Goal: Task Accomplishment & Management: Manage account settings

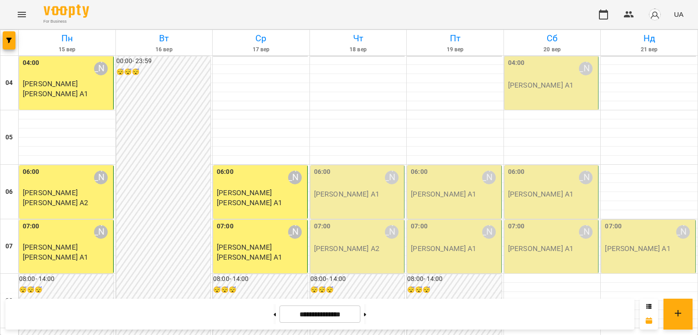
click at [351, 194] on p "[PERSON_NAME] А1" at bounding box center [346, 194] width 65 height 11
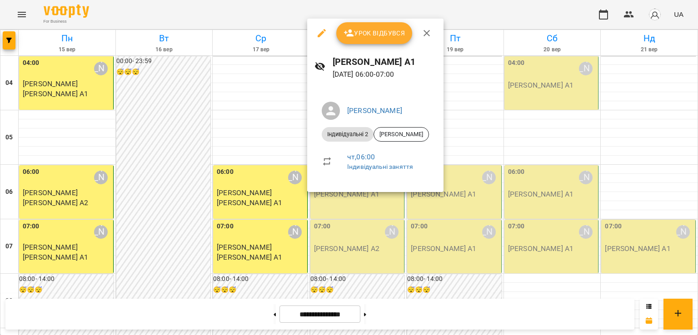
click at [364, 37] on span "Урок відбувся" at bounding box center [375, 33] width 62 height 11
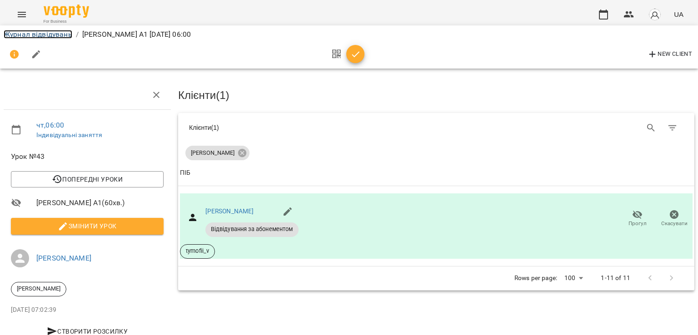
click at [64, 36] on link "Журнал відвідувань" at bounding box center [38, 34] width 69 height 9
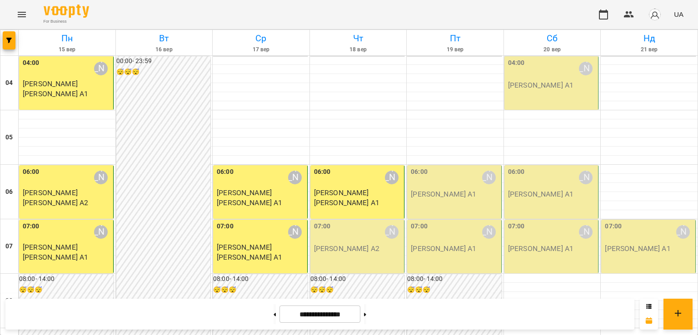
click at [342, 251] on p "[PERSON_NAME] А2" at bounding box center [346, 249] width 65 height 11
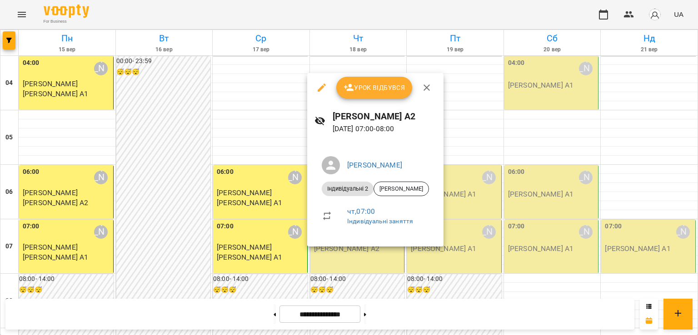
click at [365, 86] on span "Урок відбувся" at bounding box center [375, 87] width 62 height 11
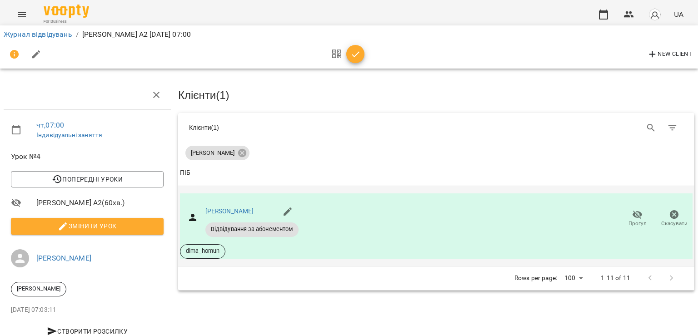
click at [632, 215] on icon "button" at bounding box center [637, 215] width 11 height 11
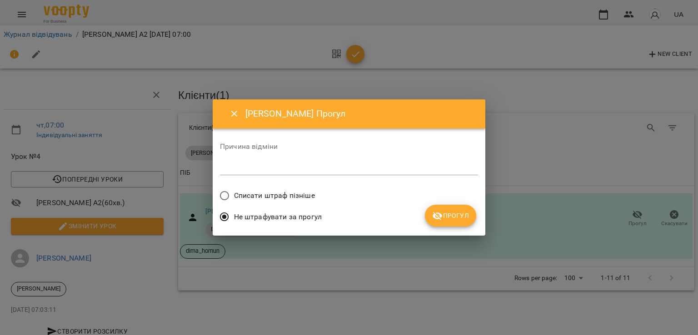
click at [278, 196] on span "Списати штраф пізніше" at bounding box center [274, 195] width 81 height 11
click at [451, 221] on button "Прогул" at bounding box center [450, 216] width 51 height 22
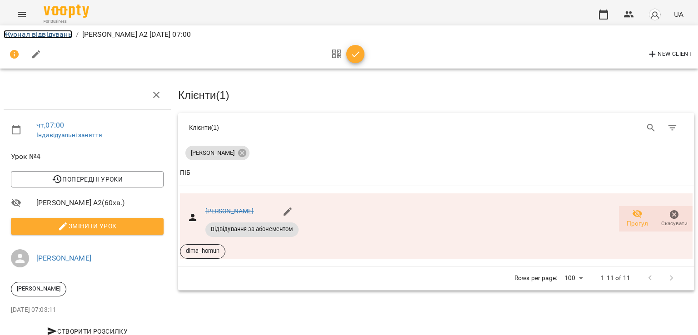
click at [42, 35] on link "Журнал відвідувань" at bounding box center [38, 34] width 69 height 9
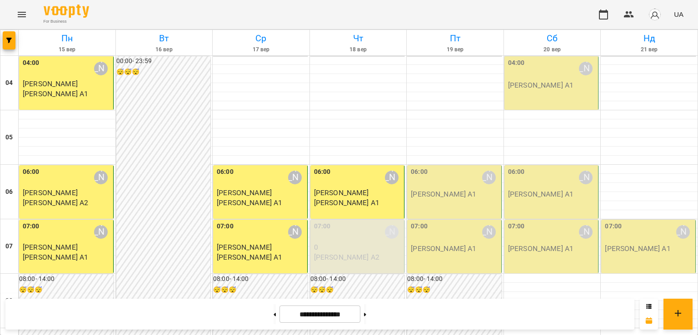
click at [652, 15] on img "button" at bounding box center [655, 14] width 13 height 13
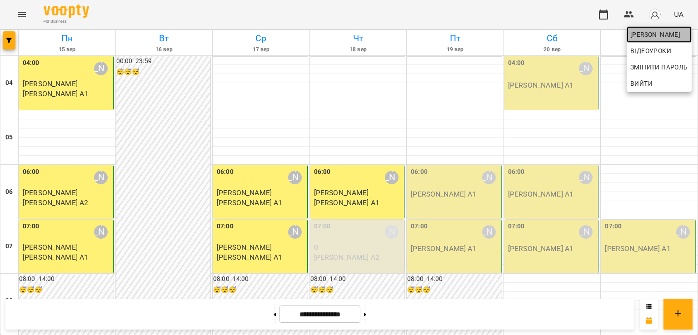
click at [648, 34] on span "[PERSON_NAME]" at bounding box center [659, 34] width 58 height 11
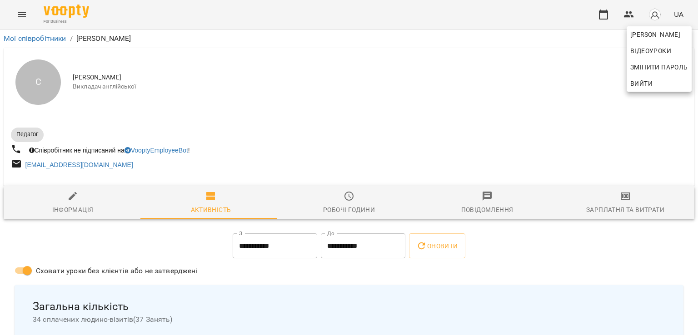
click at [621, 195] on div at bounding box center [349, 167] width 698 height 335
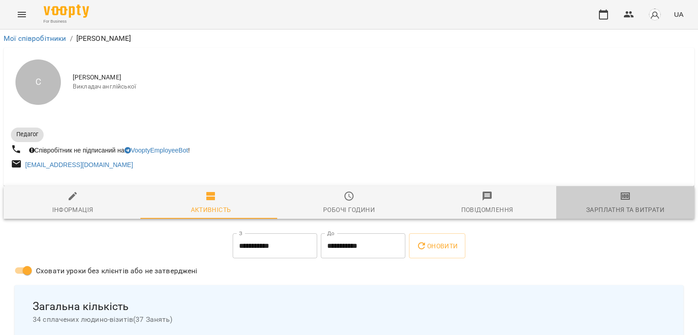
click at [622, 195] on icon "button" at bounding box center [625, 197] width 6 height 4
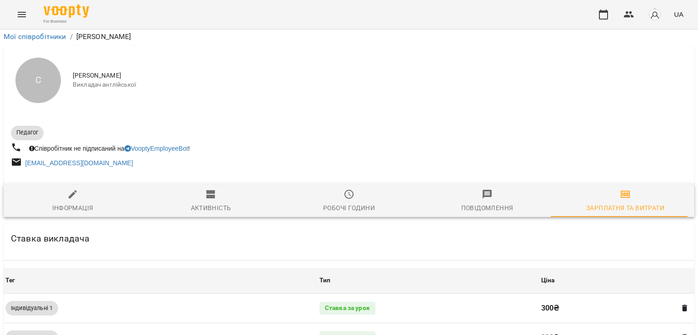
scroll to position [283, 0]
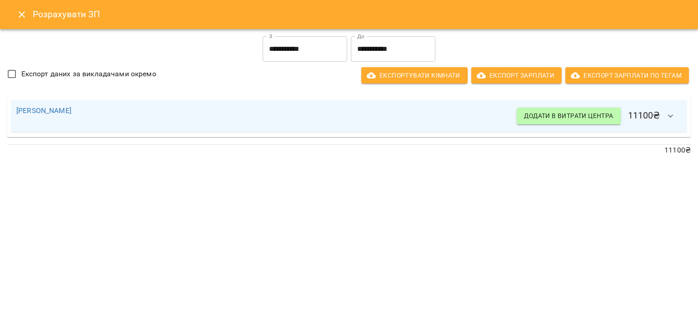
click at [22, 9] on icon "Close" at bounding box center [21, 14] width 11 height 11
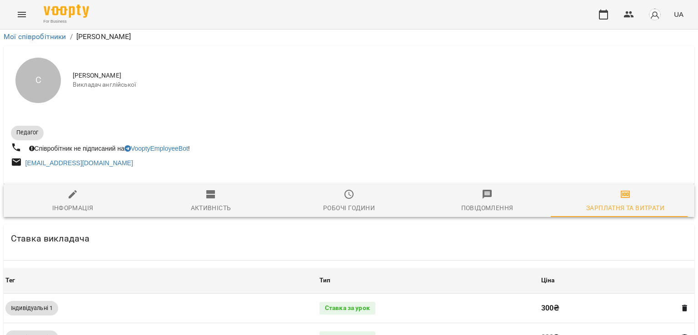
scroll to position [0, 0]
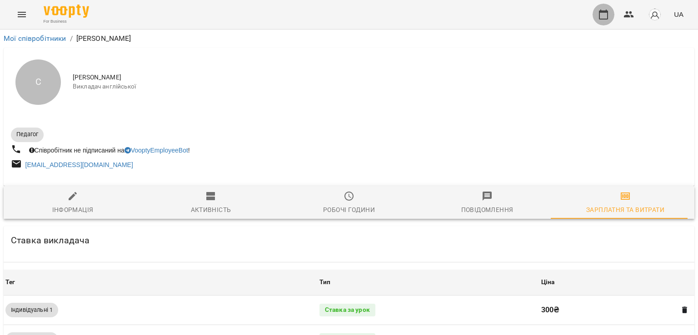
click at [604, 6] on button "button" at bounding box center [604, 15] width 22 height 22
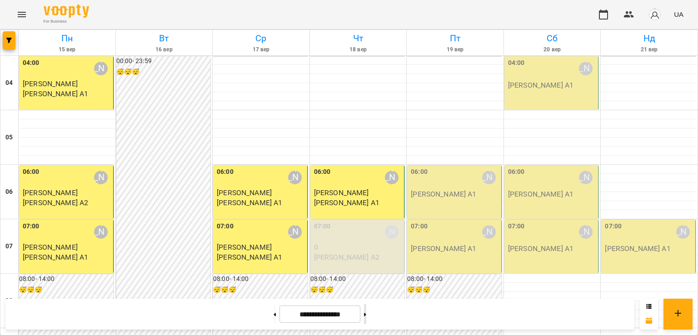
click at [366, 313] on button at bounding box center [365, 315] width 2 height 20
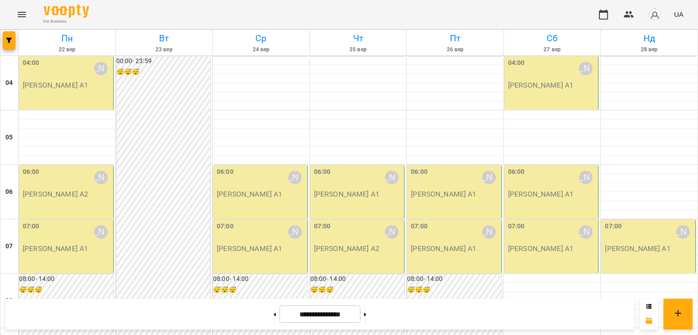
scroll to position [455, 0]
click at [366, 310] on button at bounding box center [365, 315] width 2 height 20
click at [274, 322] on button at bounding box center [275, 315] width 2 height 20
click at [274, 317] on button at bounding box center [275, 315] width 2 height 20
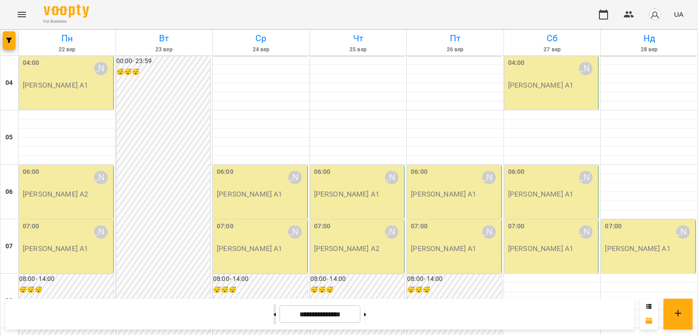
type input "**********"
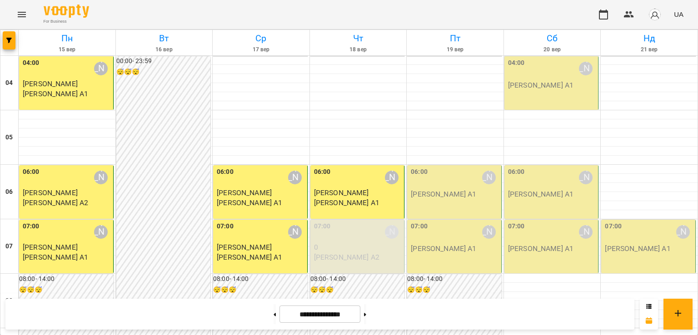
scroll to position [606, 0]
